Goal: Task Accomplishment & Management: Manage account settings

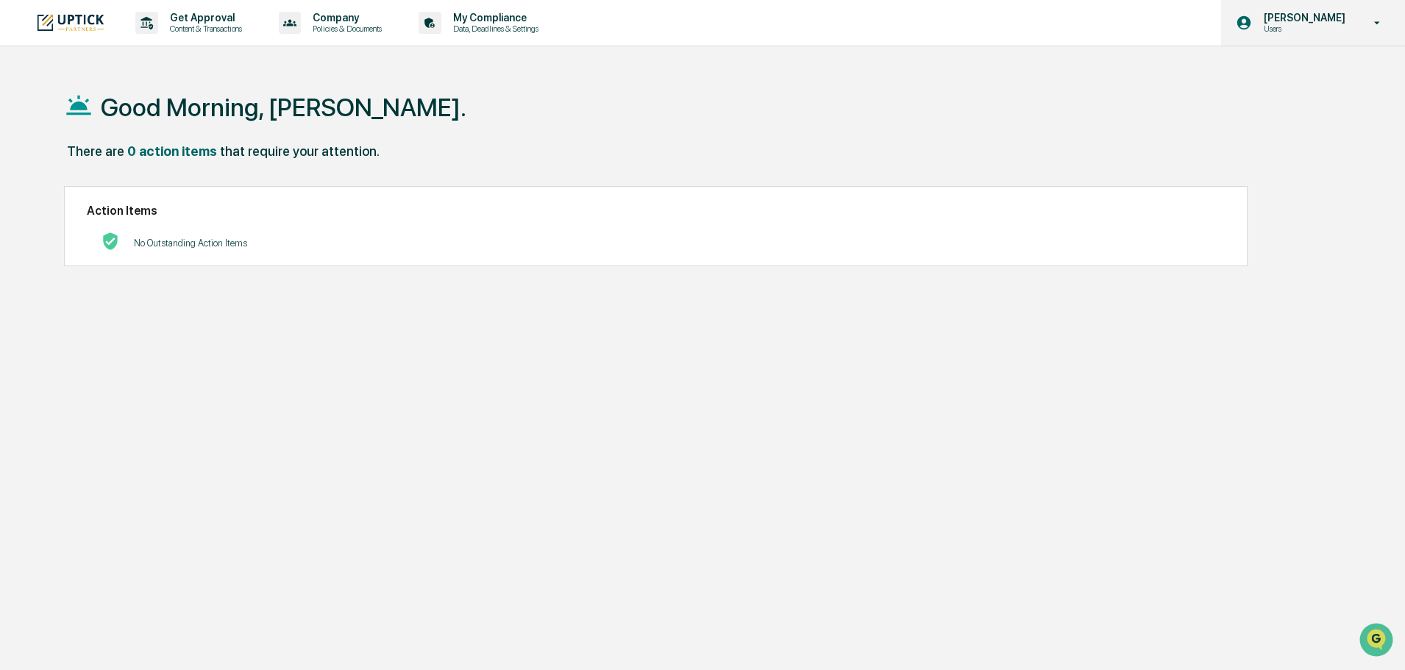
click at [1298, 10] on div "[PERSON_NAME] Users" at bounding box center [1313, 23] width 184 height 46
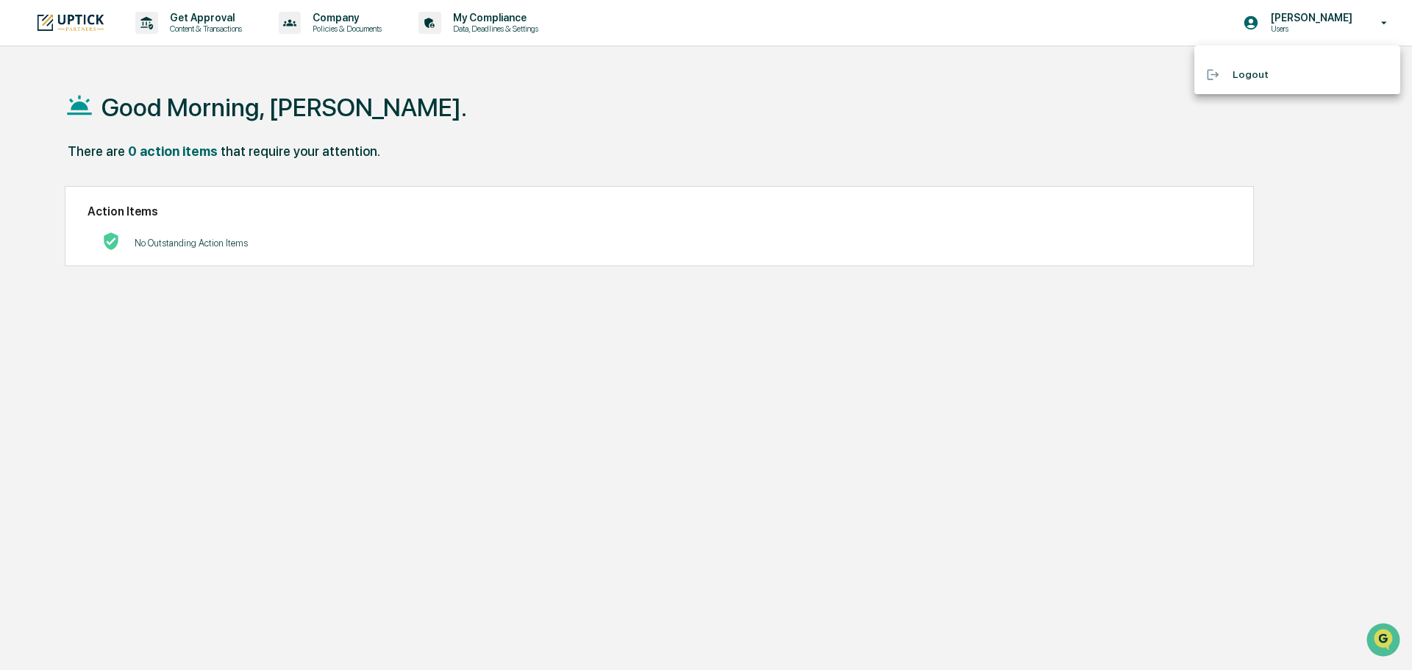
drag, startPoint x: 449, startPoint y: 15, endPoint x: 118, endPoint y: 13, distance: 330.3
click at [433, 15] on div at bounding box center [706, 335] width 1412 height 670
click at [46, 22] on img at bounding box center [70, 23] width 71 height 20
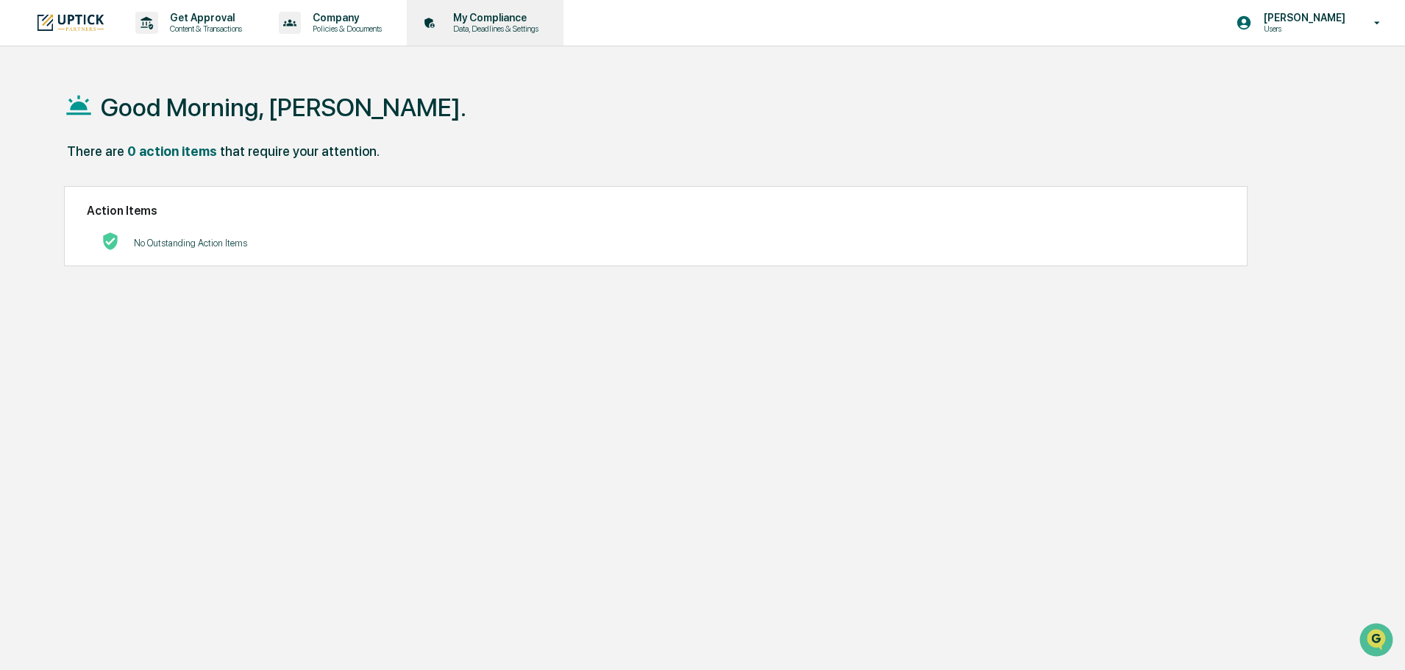
click at [528, 32] on p "Data, Deadlines & Settings" at bounding box center [493, 29] width 104 height 10
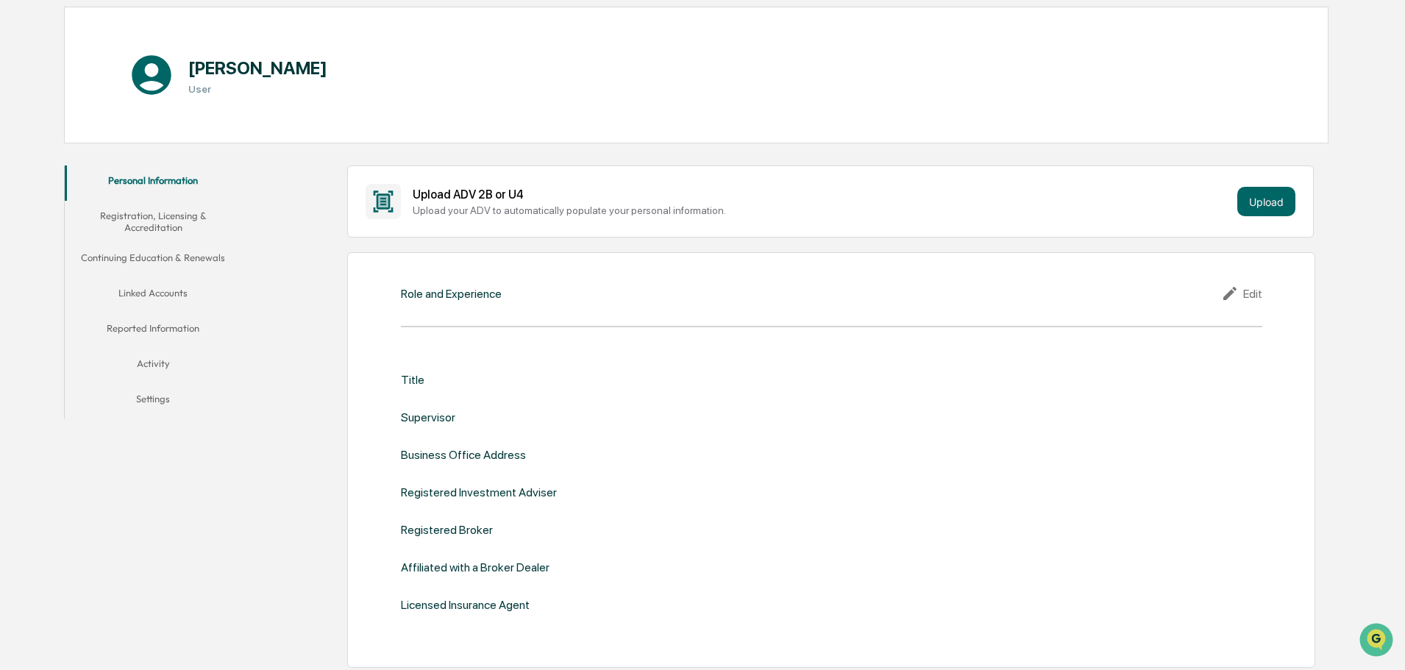
scroll to position [140, 0]
click at [163, 299] on button "Linked Accounts" at bounding box center [153, 292] width 177 height 35
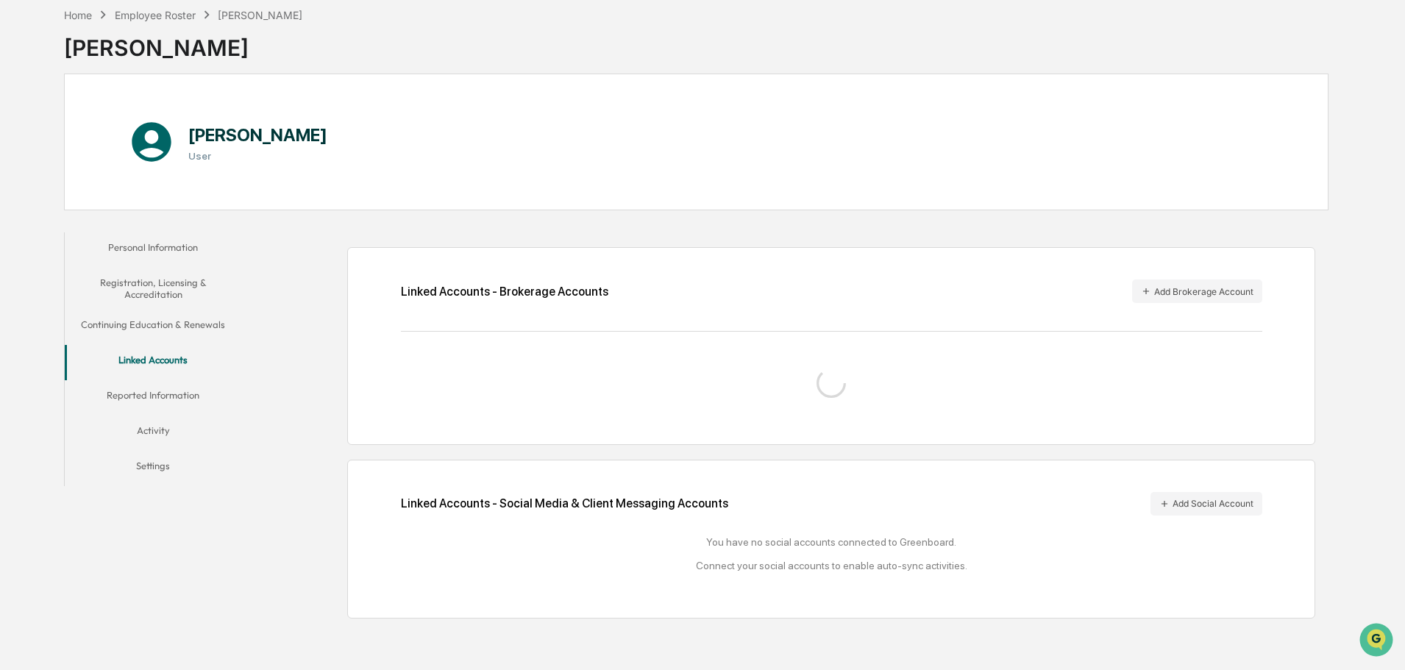
scroll to position [82, 0]
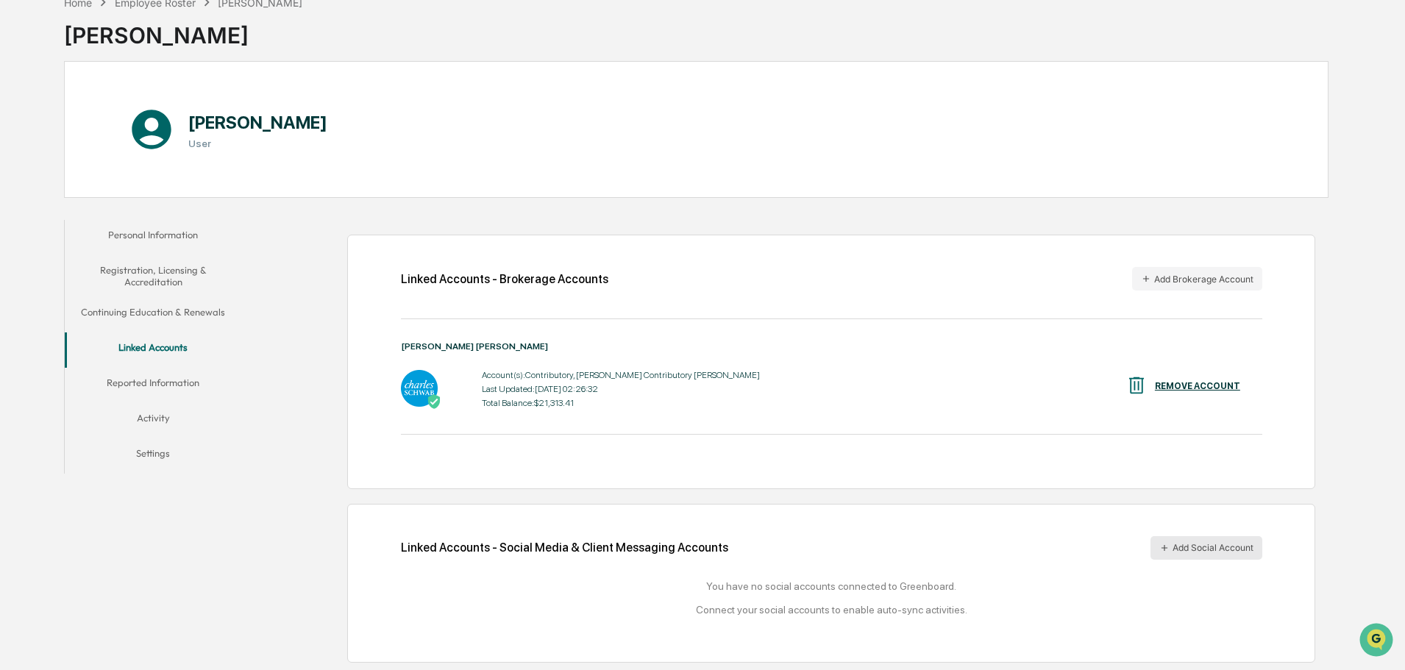
click at [1237, 555] on button "Add Social Account" at bounding box center [1207, 548] width 112 height 24
click at [1229, 544] on button "Add Social Account" at bounding box center [1207, 548] width 112 height 24
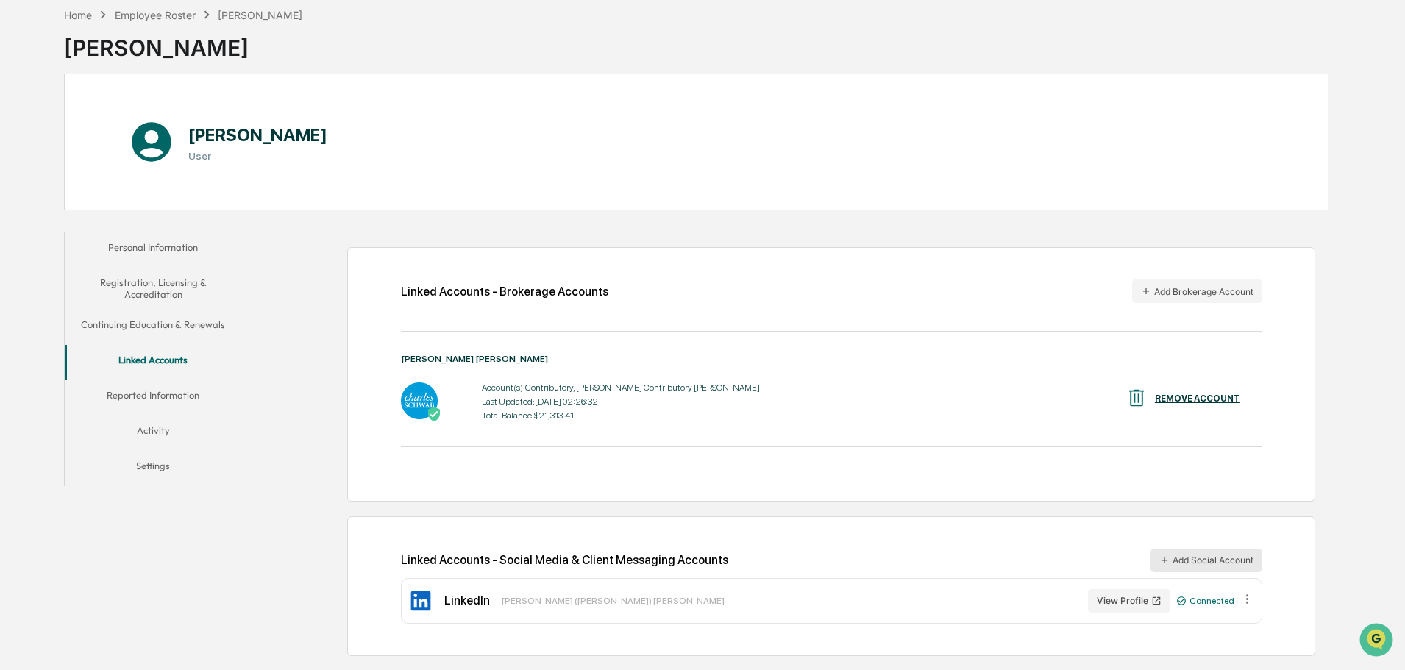
scroll to position [70, 0]
